Goal: Obtain resource: Download file/media

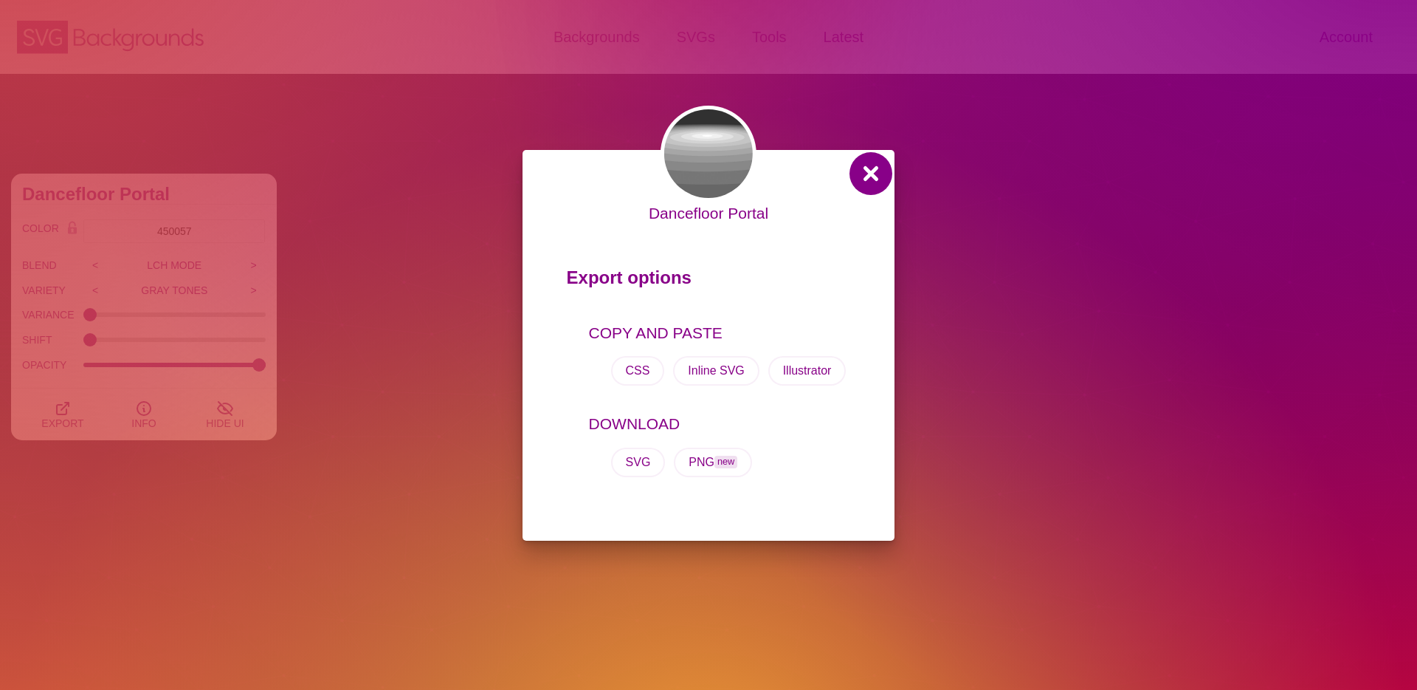
scroll to position [1923, 0]
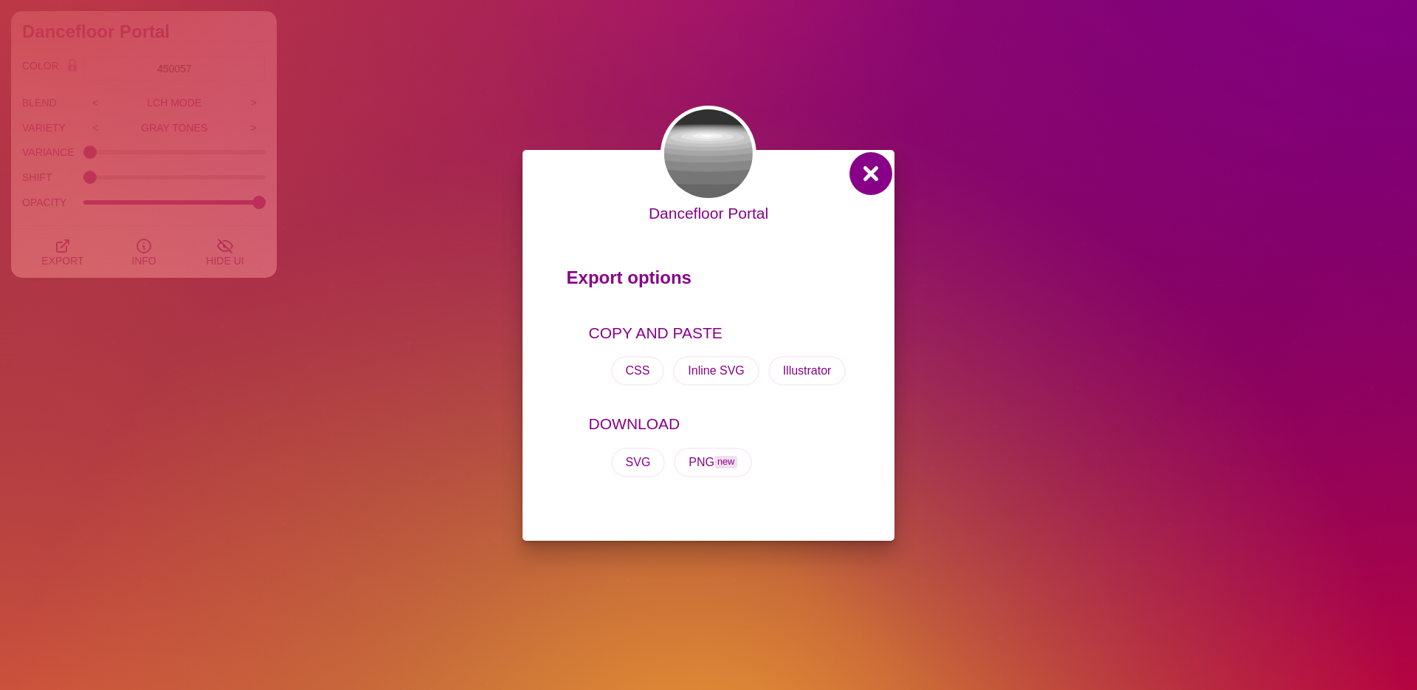
click at [877, 176] on button at bounding box center [870, 173] width 35 height 35
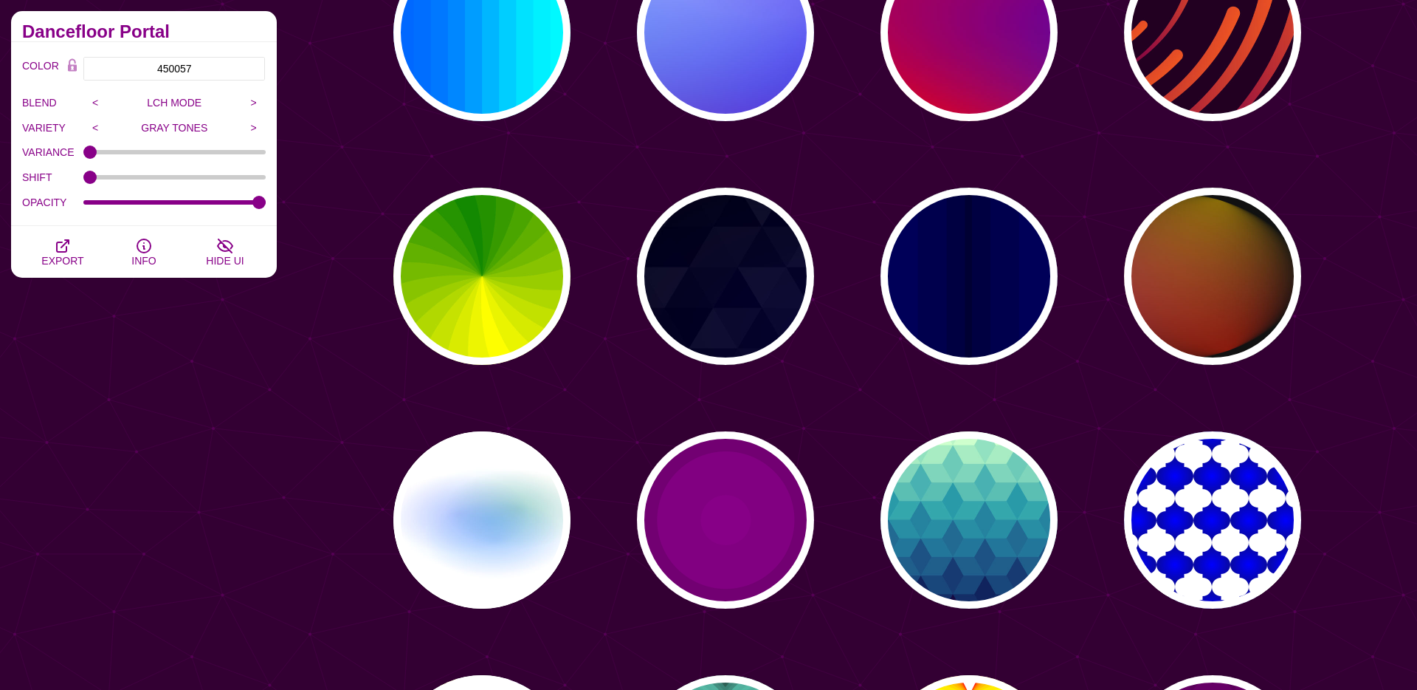
scroll to position [0, 0]
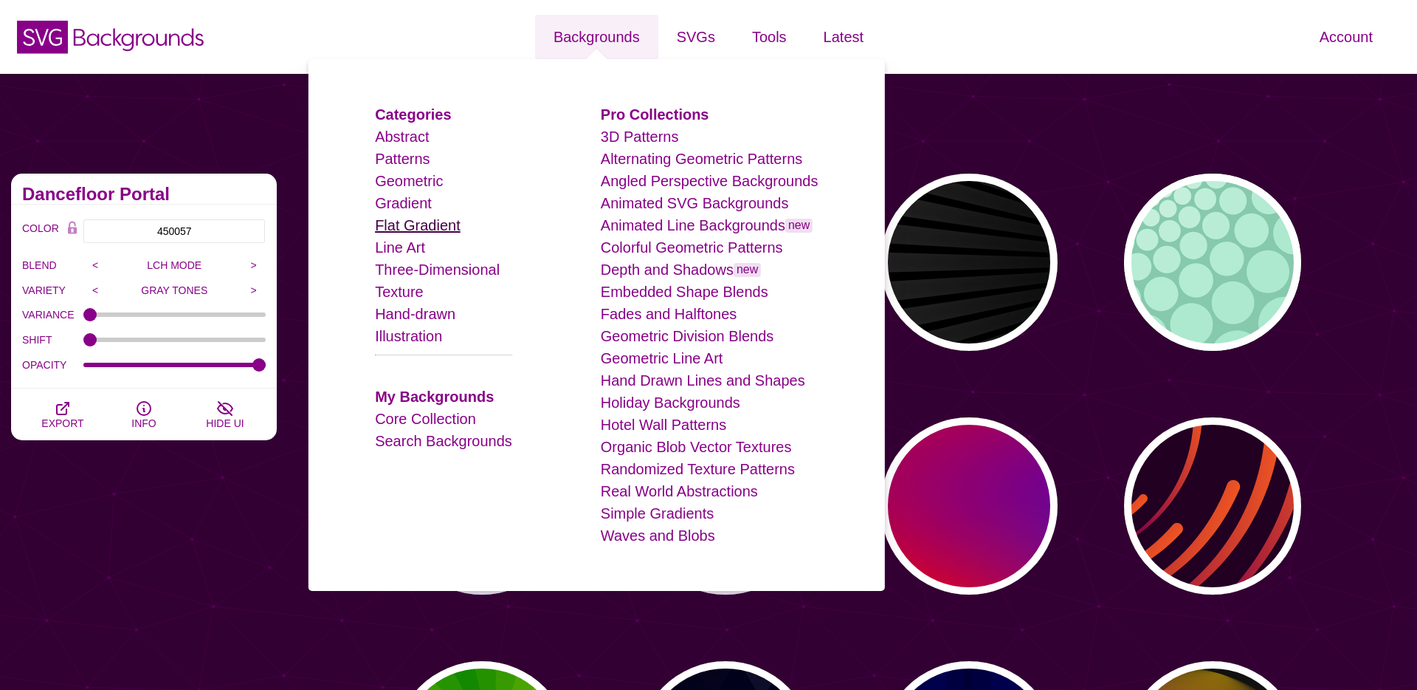
click at [393, 223] on link "Flat Gradient" at bounding box center [418, 225] width 86 height 16
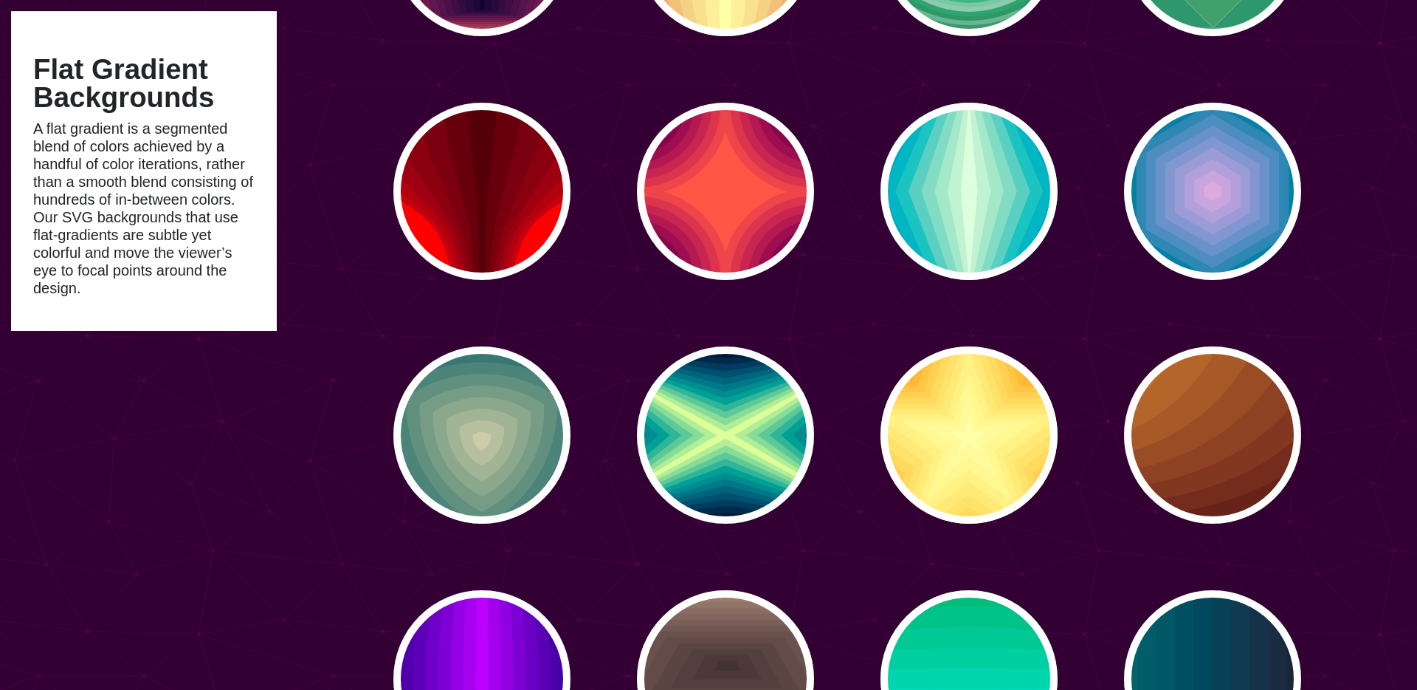
type input "#450057"
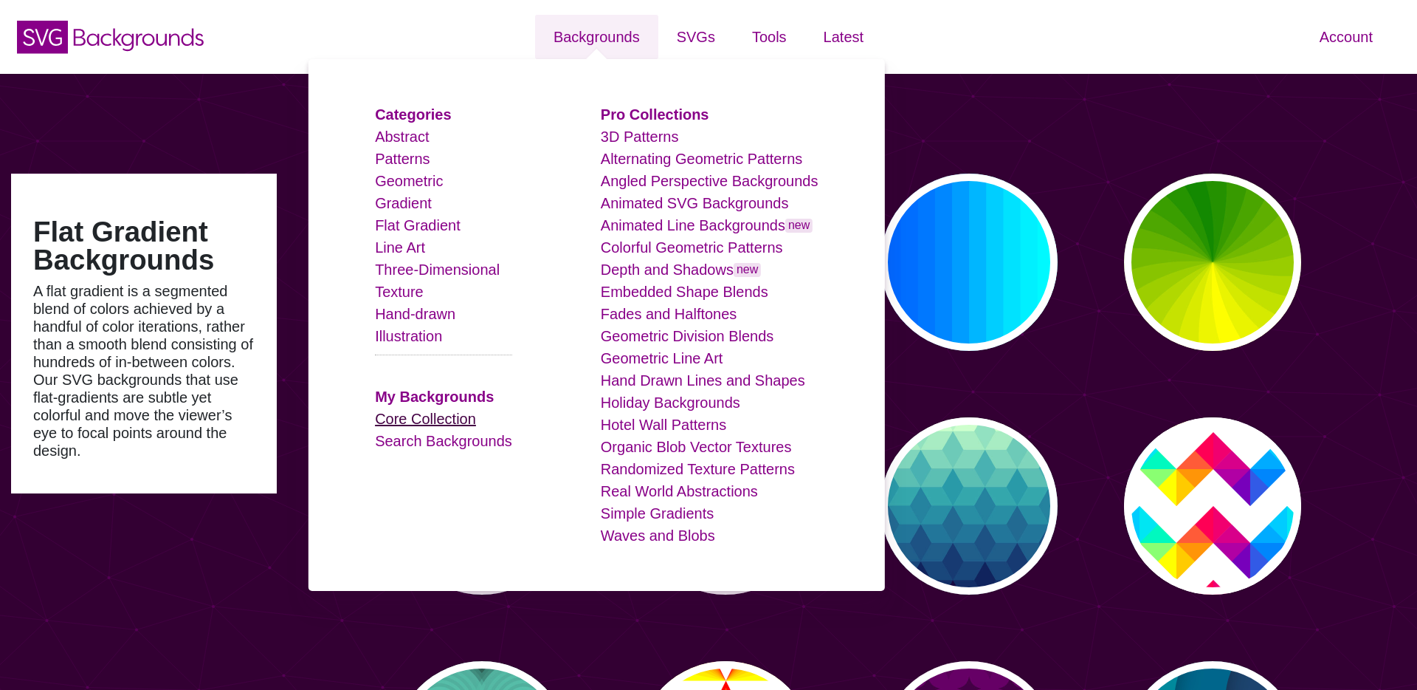
click at [407, 416] on link "Core Collection" at bounding box center [425, 418] width 101 height 16
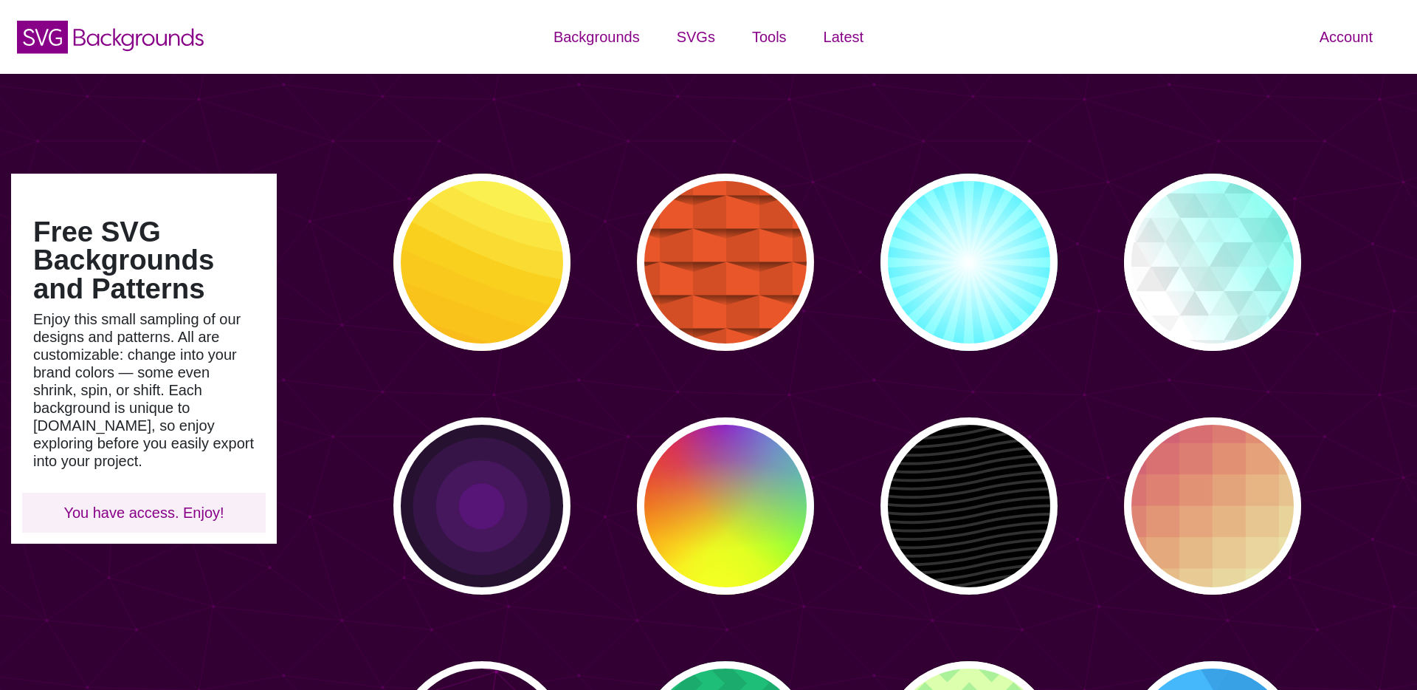
click at [443, 46] on div "SVG Backgrounds Logo" at bounding box center [236, 37] width 472 height 66
click at [433, 55] on div "SVG Backgrounds Logo" at bounding box center [236, 37] width 472 height 66
click at [963, 44] on div "Account Dashboard Member info Plan and billing Payment history Support Color ma…" at bounding box center [1181, 37] width 472 height 74
type input "#450057"
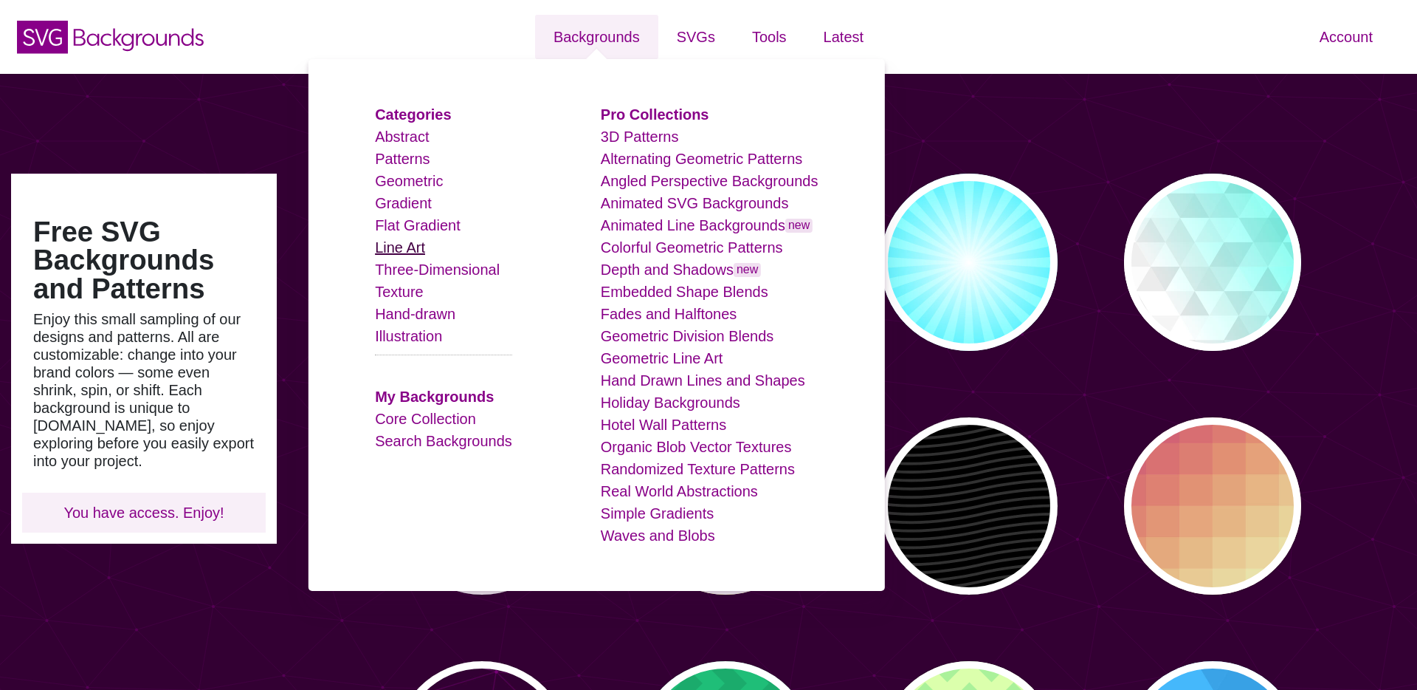
click at [408, 246] on link "Line Art" at bounding box center [400, 247] width 50 height 16
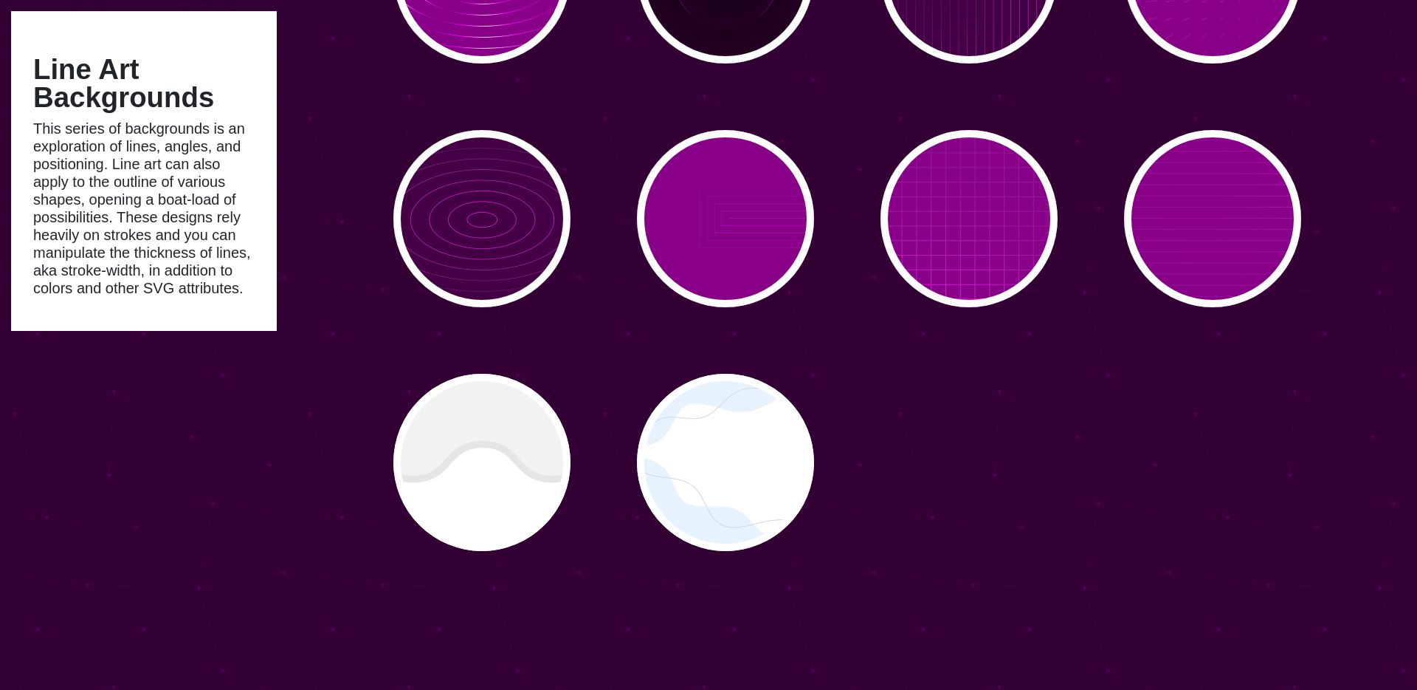
scroll to position [4122, 0]
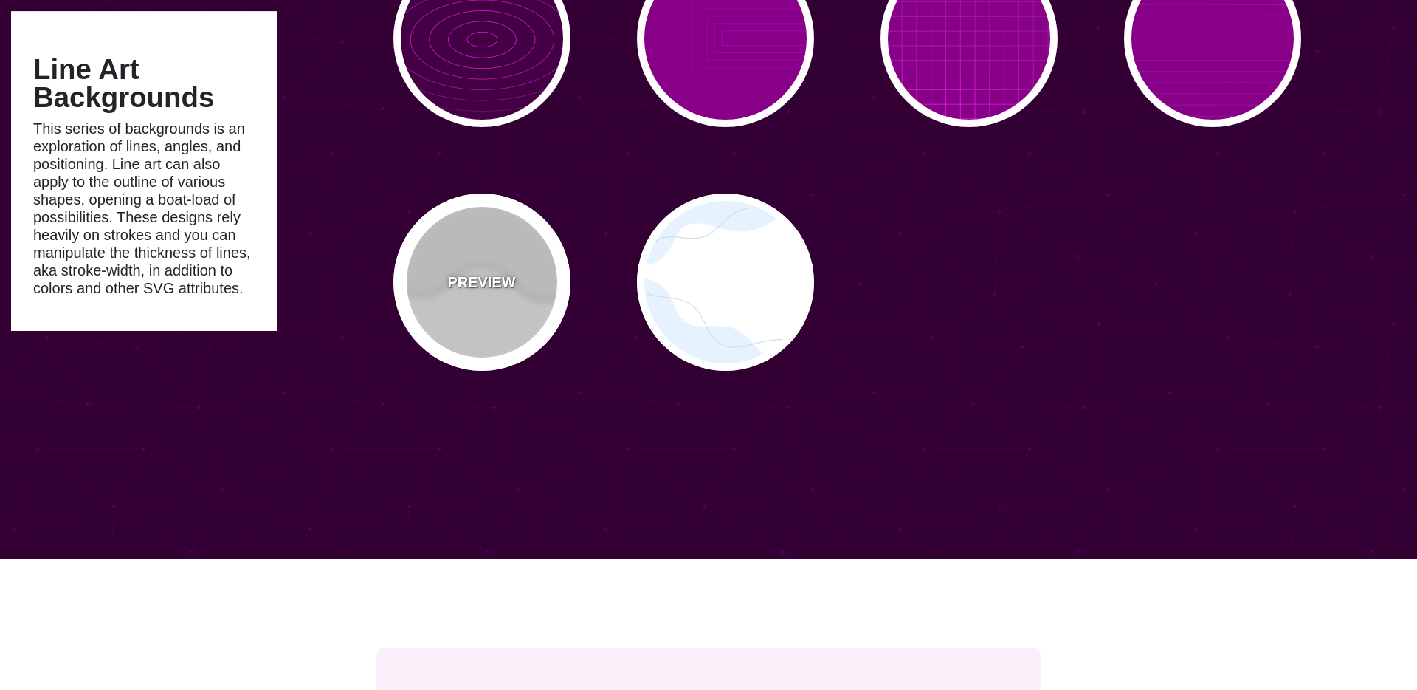
click at [517, 323] on div "PREVIEW" at bounding box center [481, 281] width 177 height 177
type input "#FFFFFF"
type input "#EEEEEE"
type input "#DDDDDD"
type input "400"
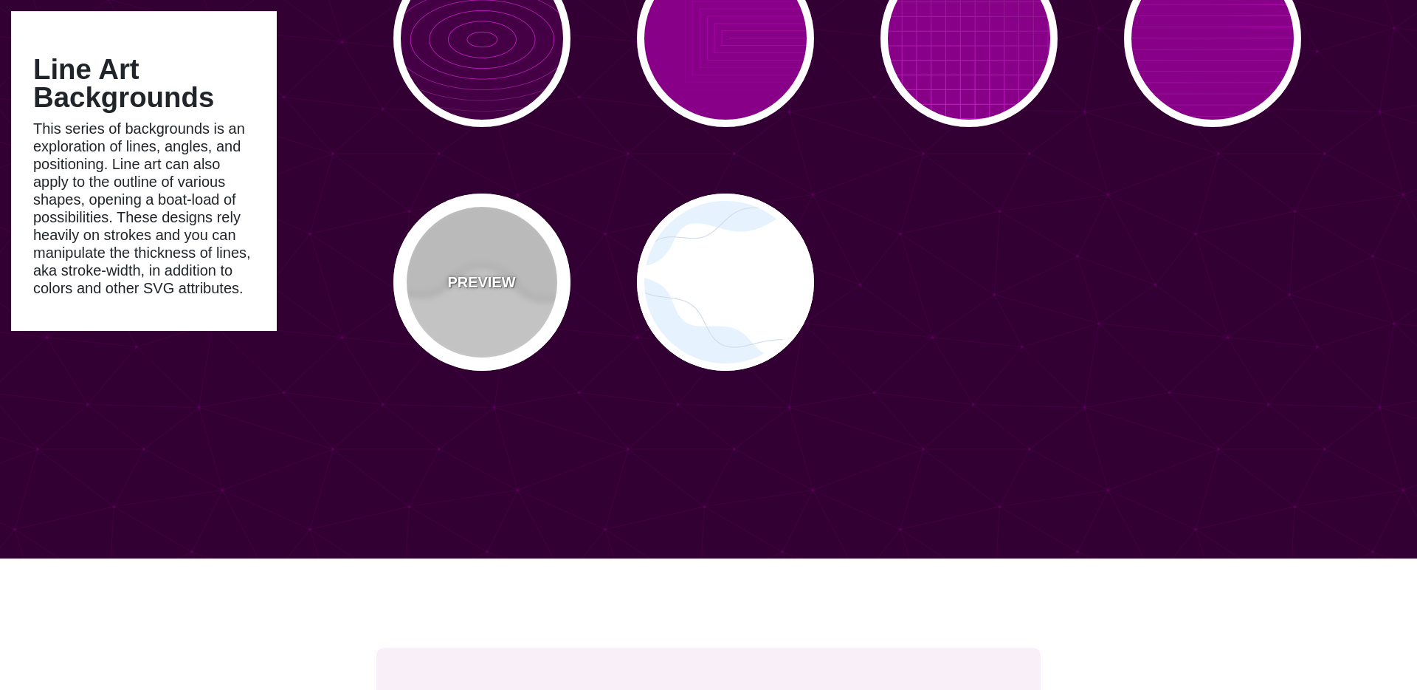
type input "10"
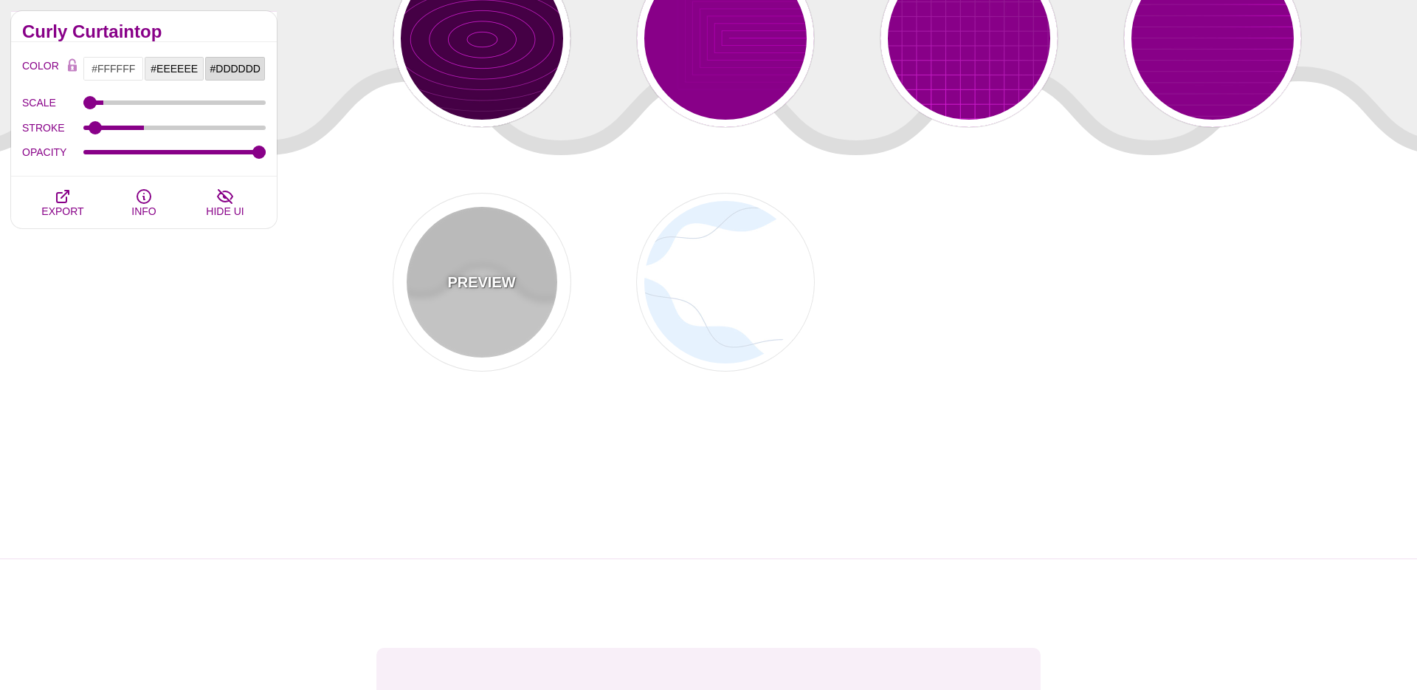
click at [517, 323] on div "PREVIEW" at bounding box center [481, 281] width 177 height 177
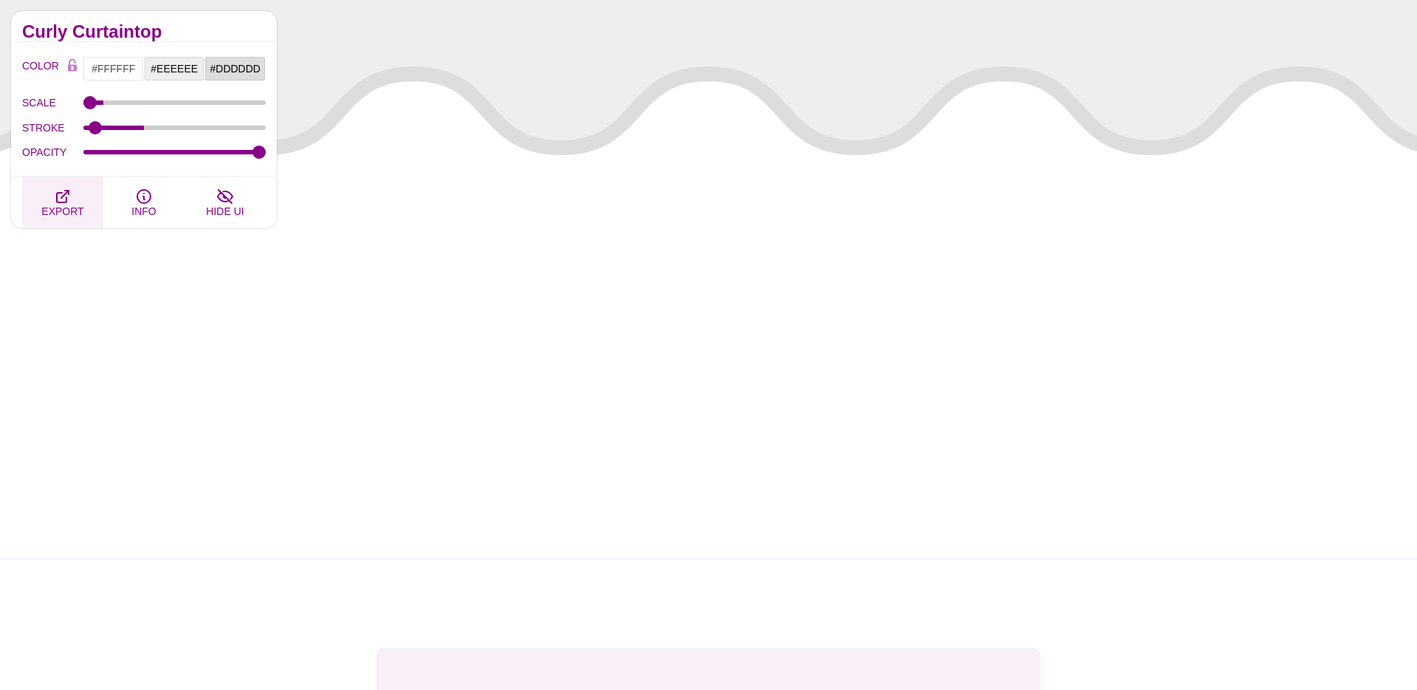
click at [73, 209] on span "EXPORT" at bounding box center [62, 211] width 42 height 12
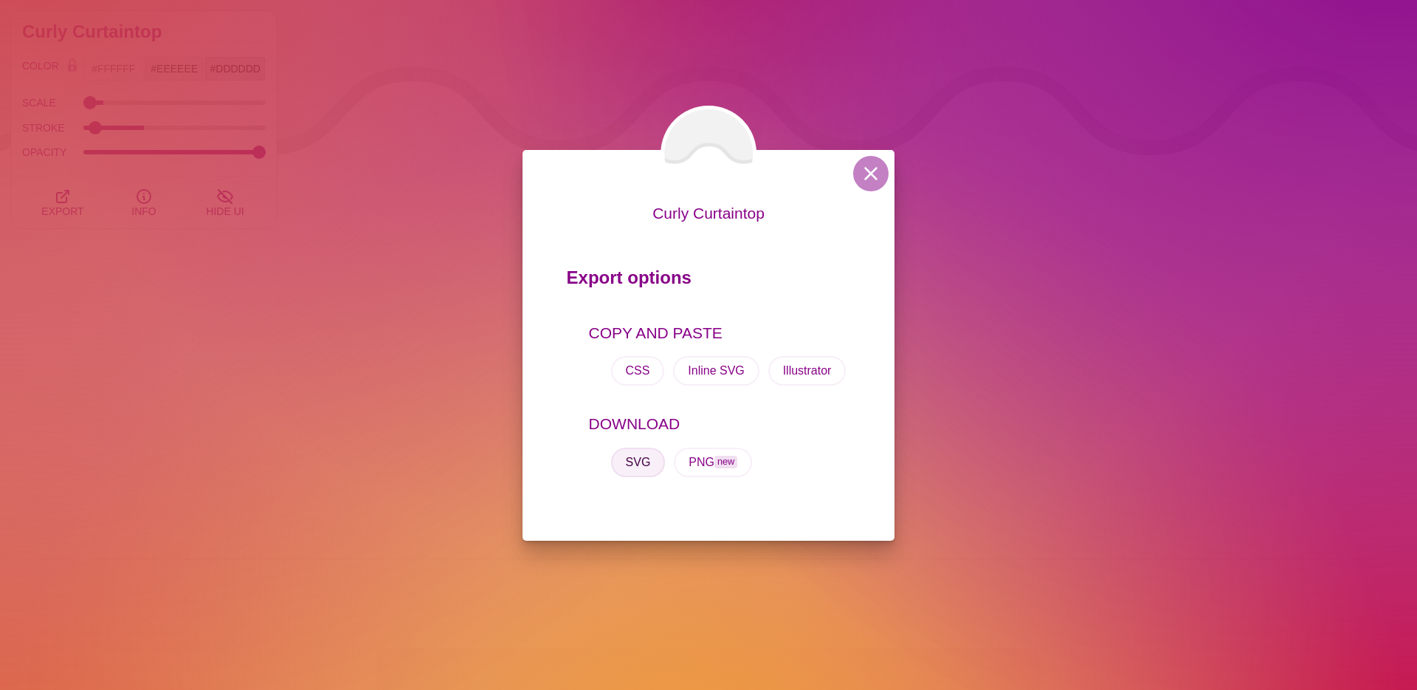
click at [642, 460] on button "SVG" at bounding box center [638, 462] width 55 height 30
click at [872, 181] on button at bounding box center [870, 173] width 35 height 35
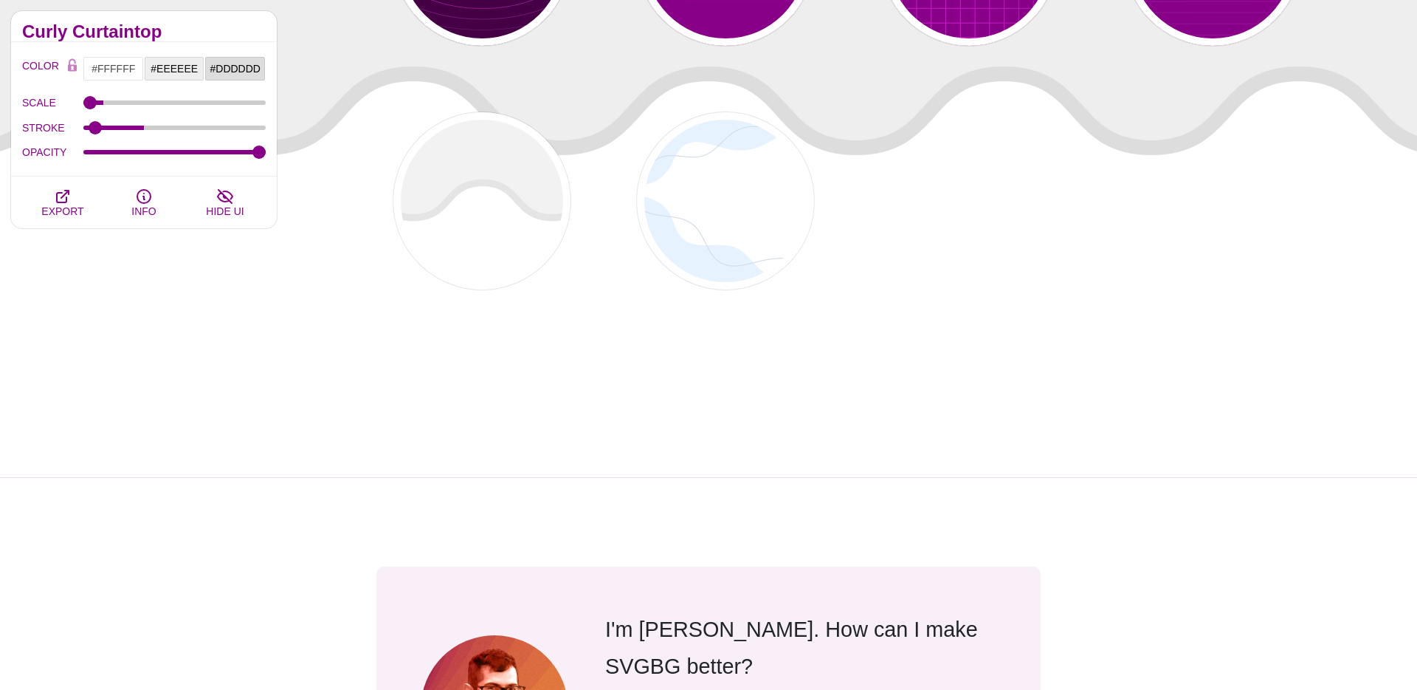
scroll to position [4227, 0]
